Goal: Task Accomplishment & Management: Manage account settings

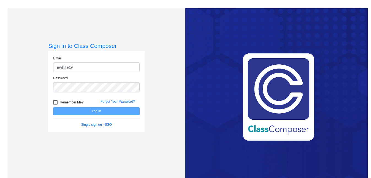
type input "[EMAIL_ADDRESS][DOMAIN_NAME]"
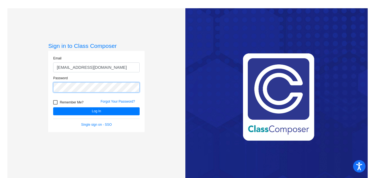
click at [53, 108] on button "Log In" at bounding box center [96, 112] width 87 height 8
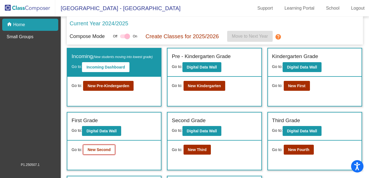
click at [102, 155] on button "New Second" at bounding box center [99, 150] width 32 height 10
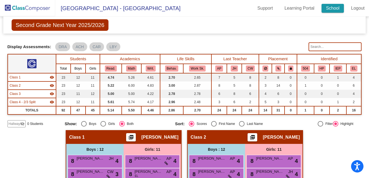
click at [335, 7] on link "School" at bounding box center [332, 8] width 22 height 9
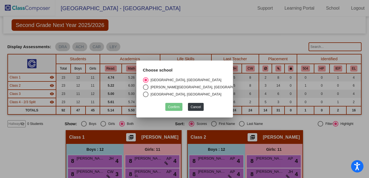
click at [147, 93] on div "Select an option" at bounding box center [146, 95] width 6 height 6
click at [146, 97] on input "[GEOGRAPHIC_DATA], [GEOGRAPHIC_DATA]" at bounding box center [145, 97] width 0 height 0
radio input "true"
click at [170, 104] on button "Confirm" at bounding box center [173, 107] width 17 height 8
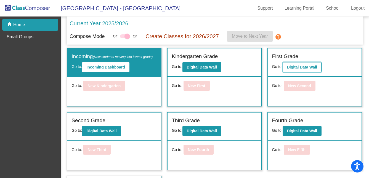
click at [288, 64] on button "Digital Data Wall" at bounding box center [301, 67] width 39 height 10
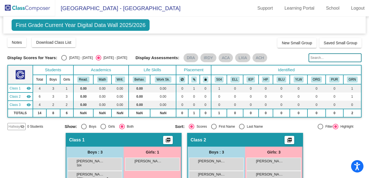
click at [63, 57] on div "Select an option" at bounding box center [64, 58] width 6 height 6
click at [64, 61] on input "[DATE] - [DATE]" at bounding box center [64, 61] width 0 height 0
radio input "true"
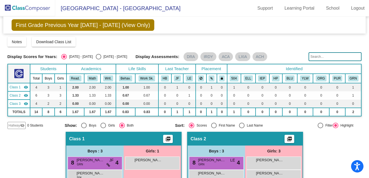
click at [96, 57] on div "Select an option" at bounding box center [99, 57] width 6 height 6
click at [98, 60] on input "2025 - 2026" at bounding box center [98, 60] width 0 height 0
radio input "true"
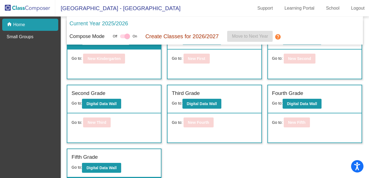
scroll to position [34, 0]
click at [189, 105] on b "Digital Data Wall" at bounding box center [202, 104] width 30 height 4
